Goal: Task Accomplishment & Management: Manage account settings

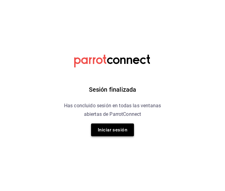
click at [119, 126] on button "Iniciar sesión" at bounding box center [112, 130] width 43 height 13
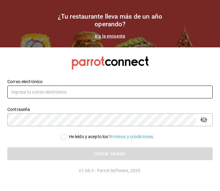
type input "admonmarnecdmx@gmail.com"
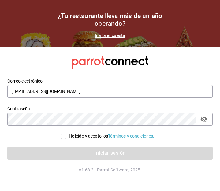
click at [61, 135] on input "He leído y acepto los Términos y condiciones." at bounding box center [64, 137] width 6 height 6
checkbox input "true"
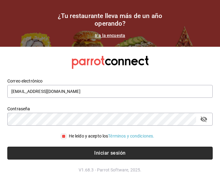
click at [103, 153] on button "Iniciar sesión" at bounding box center [110, 153] width 206 height 13
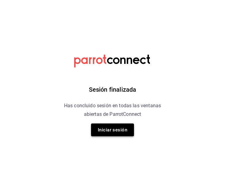
click at [117, 128] on button "Iniciar sesión" at bounding box center [112, 130] width 43 height 13
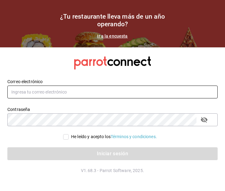
type input "admonmarnecdmx@gmail.com"
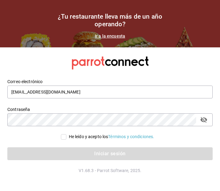
click at [63, 135] on input "He leído y acepto los Términos y condiciones." at bounding box center [64, 137] width 6 height 6
checkbox input "true"
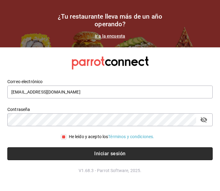
click at [104, 153] on button "Iniciar sesión" at bounding box center [110, 154] width 206 height 13
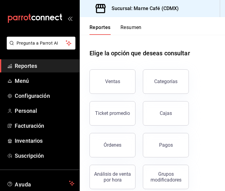
scroll to position [16, 0]
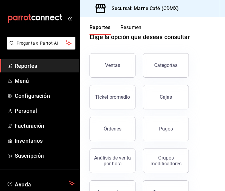
click at [165, 130] on div "Pagos" at bounding box center [166, 129] width 14 height 6
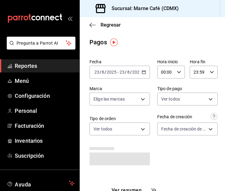
click at [142, 71] on icon "button" at bounding box center [144, 72] width 4 height 4
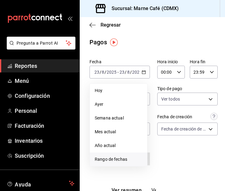
click at [115, 157] on span "Rango de fechas" at bounding box center [118, 160] width 47 height 6
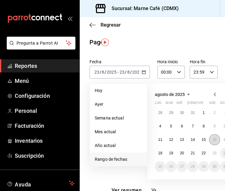
scroll to position [0, 10]
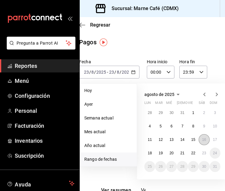
click at [206, 142] on button "16" at bounding box center [204, 139] width 11 height 11
click at [192, 154] on abbr "22" at bounding box center [193, 153] width 4 height 4
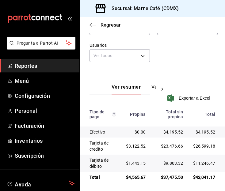
scroll to position [103, 0]
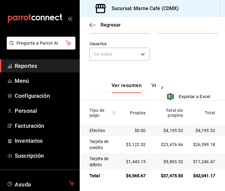
click at [177, 64] on div "Fecha [DATE] [DATE] - [DATE] [DATE] Hora inicio 00:00 Hora inicio Hora fin 23:5…" at bounding box center [152, 11] width 126 height 113
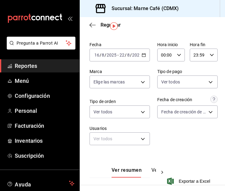
scroll to position [15, 0]
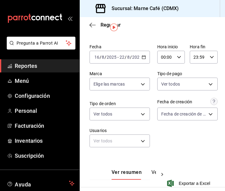
click at [143, 56] on icon "button" at bounding box center [144, 57] width 4 height 4
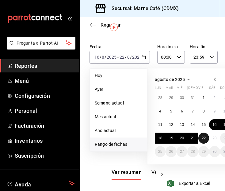
click at [203, 140] on abbr "22" at bounding box center [204, 138] width 4 height 4
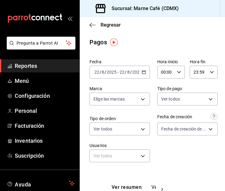
click at [31, 68] on span "Reportes" at bounding box center [45, 66] width 60 height 8
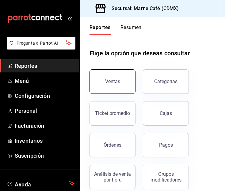
click at [111, 84] on div "Ventas" at bounding box center [112, 82] width 15 height 6
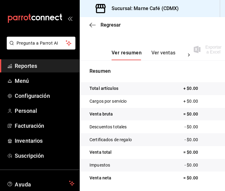
scroll to position [127, 0]
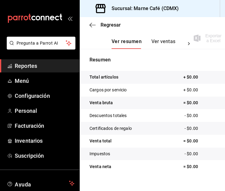
click at [163, 40] on button "Ver ventas" at bounding box center [163, 44] width 24 height 10
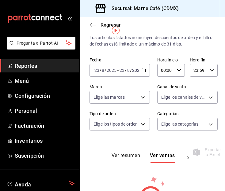
scroll to position [12, 0]
click at [144, 69] on div "[DATE] [DATE] - [DATE] [DATE]" at bounding box center [119, 70] width 60 height 13
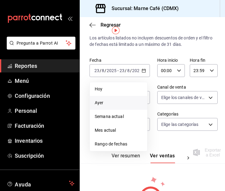
click at [112, 102] on span "Ayer" at bounding box center [118, 103] width 47 height 6
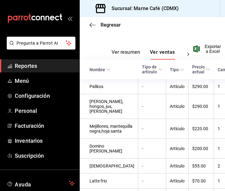
scroll to position [85, 0]
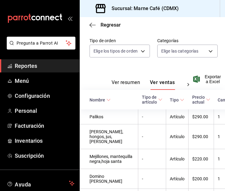
click at [128, 84] on button "Ver resumen" at bounding box center [126, 85] width 28 height 10
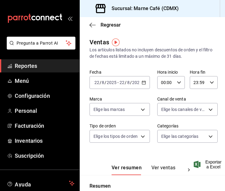
click at [143, 84] on \(Stroke\) "button" at bounding box center [144, 82] width 4 height 3
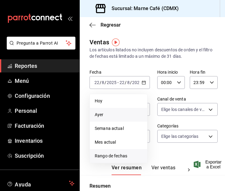
click at [125, 157] on span "Rango de fechas" at bounding box center [118, 156] width 47 height 6
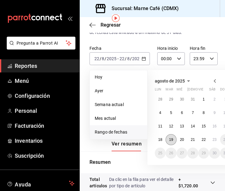
scroll to position [24, 0]
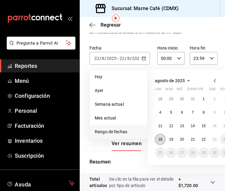
click at [156, 139] on button "18" at bounding box center [160, 139] width 11 height 11
click at [203, 141] on abbr "22" at bounding box center [204, 140] width 4 height 4
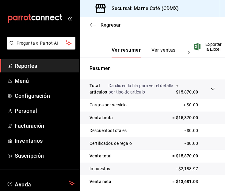
scroll to position [146, 0]
